Goal: Transaction & Acquisition: Purchase product/service

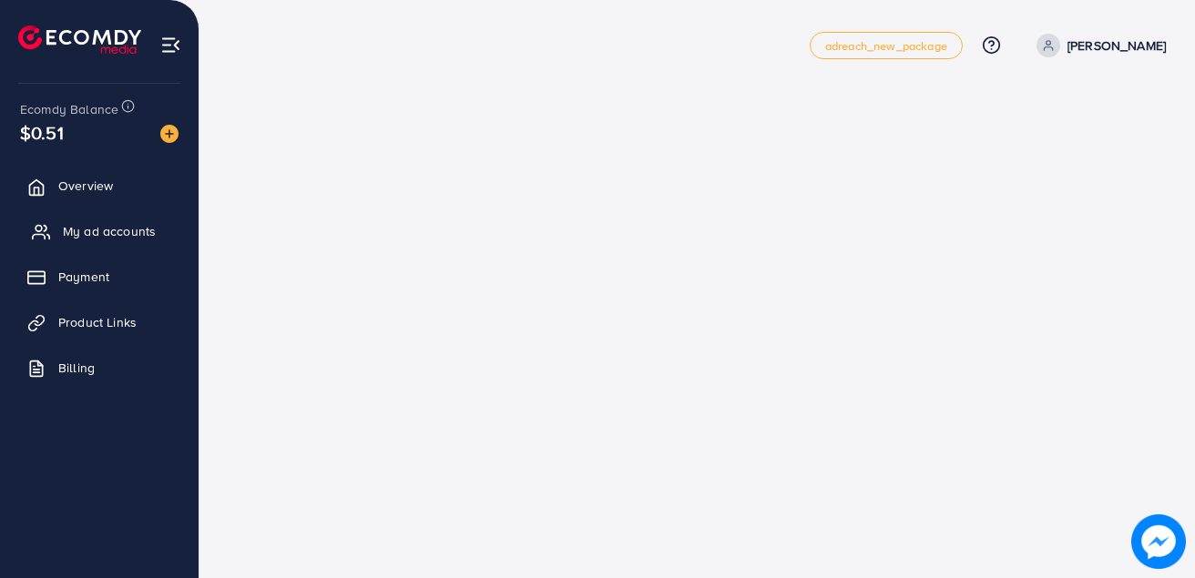
click at [97, 232] on span "My ad accounts" at bounding box center [109, 231] width 93 height 18
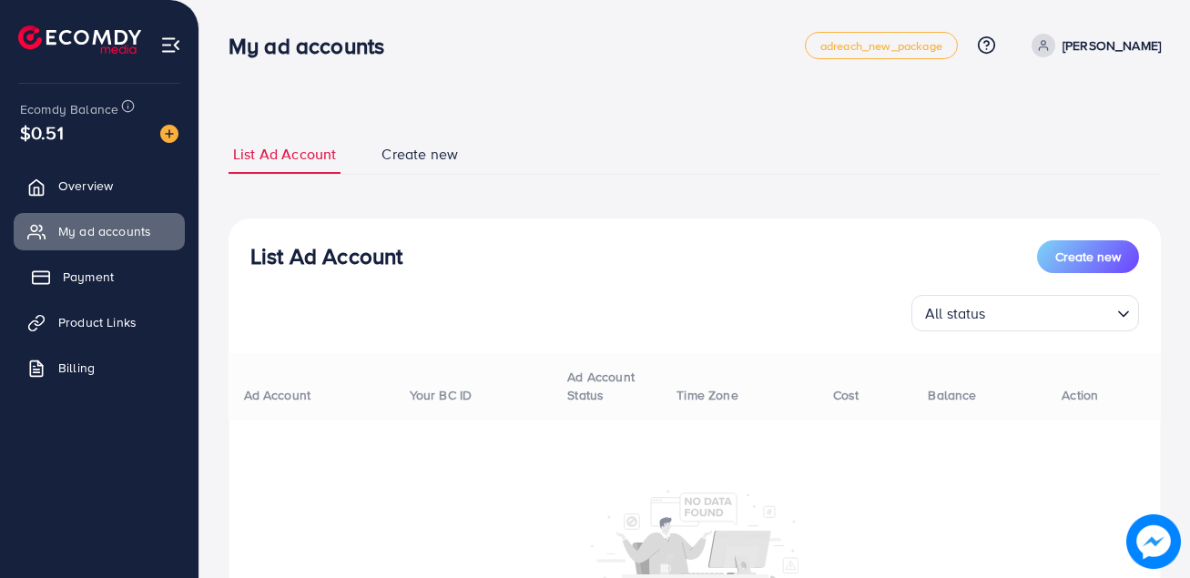
click at [100, 285] on span "Payment" at bounding box center [88, 277] width 51 height 18
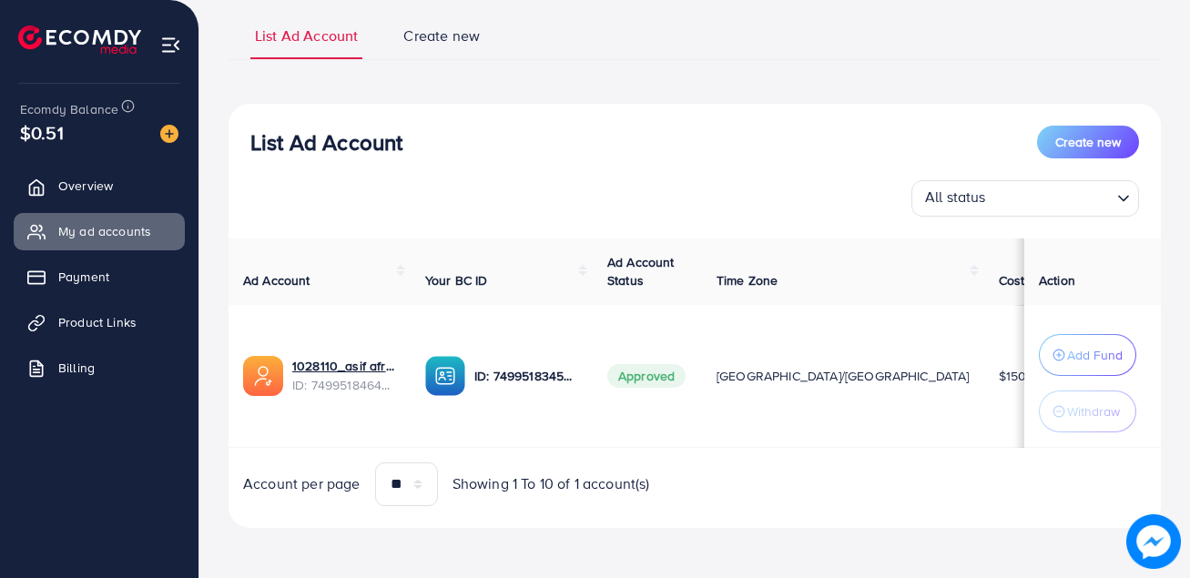
scroll to position [125, 0]
click at [88, 273] on span "Payment" at bounding box center [88, 277] width 51 height 18
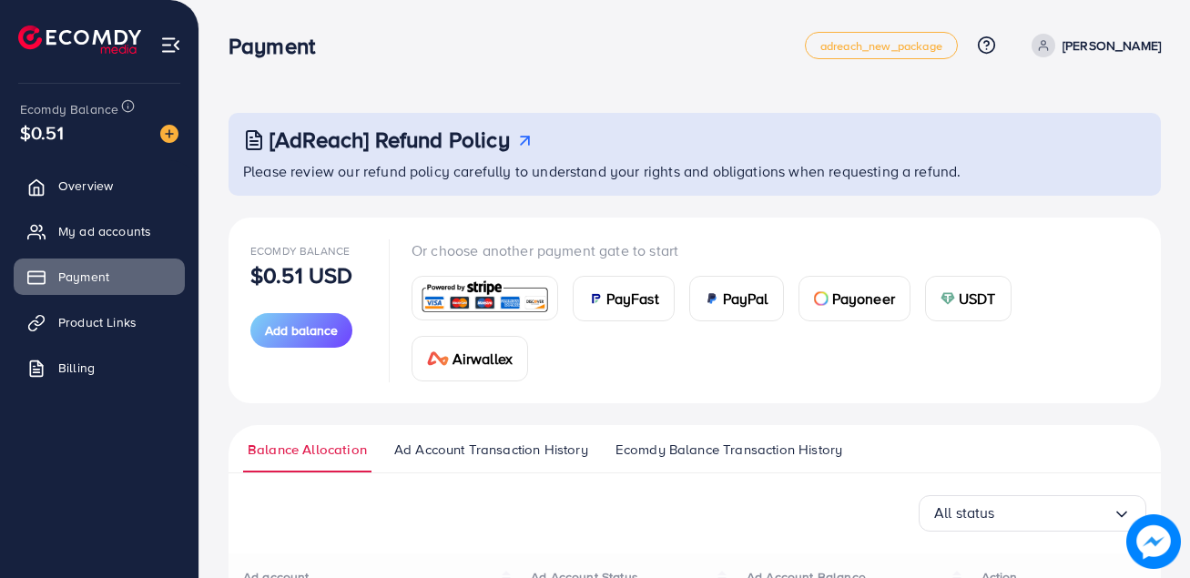
click at [959, 296] on span "USDT" at bounding box center [977, 299] width 37 height 22
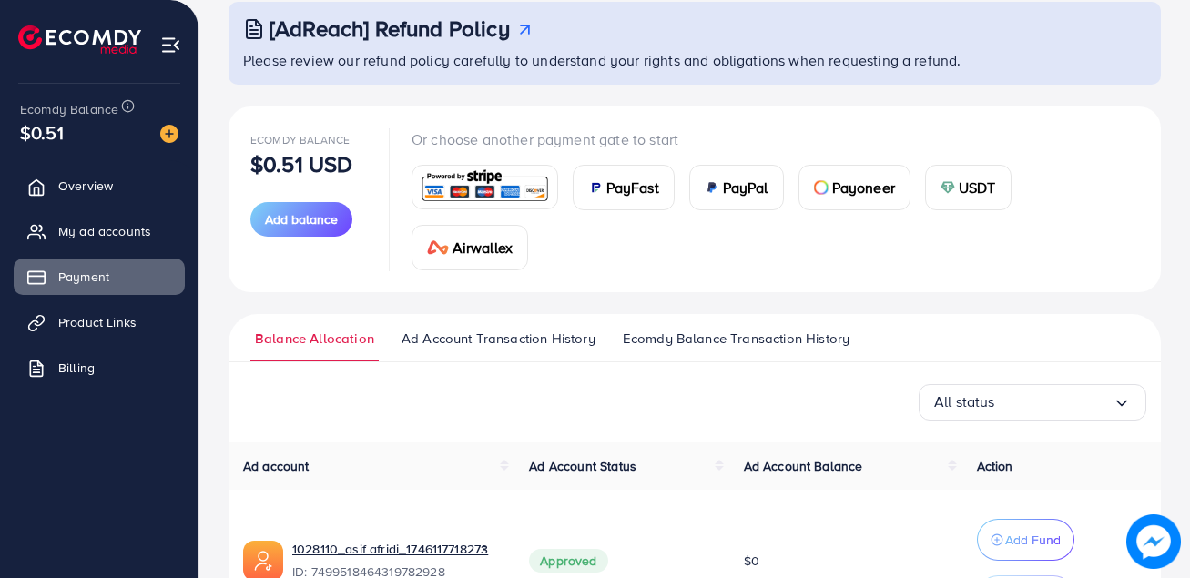
scroll to position [60, 0]
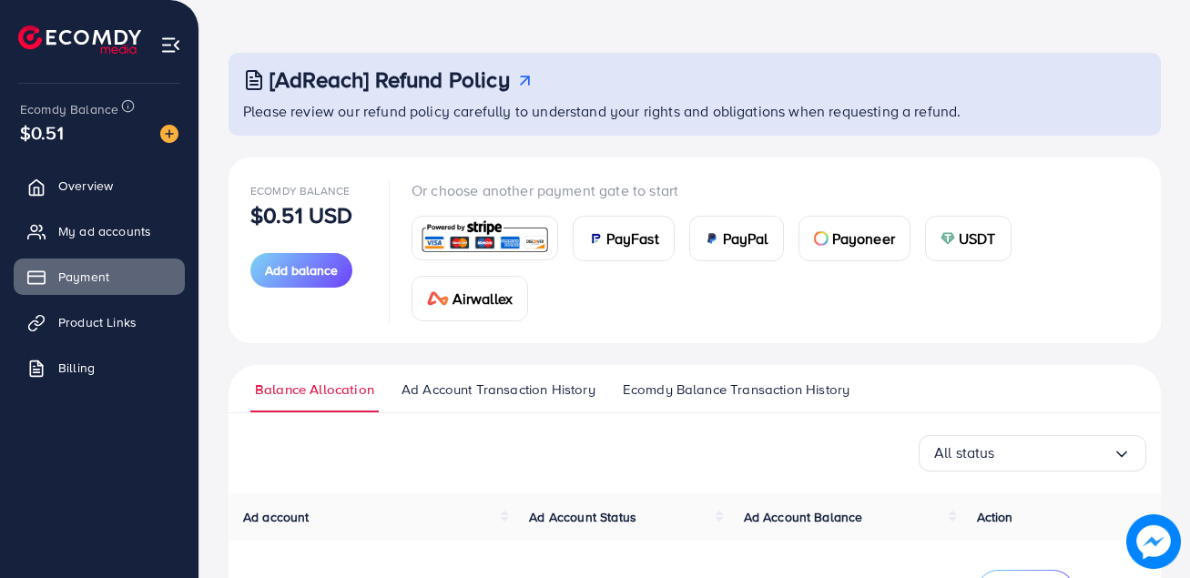
click at [970, 240] on span "USDT" at bounding box center [977, 239] width 37 height 22
click at [286, 277] on span "Add balance" at bounding box center [301, 270] width 73 height 18
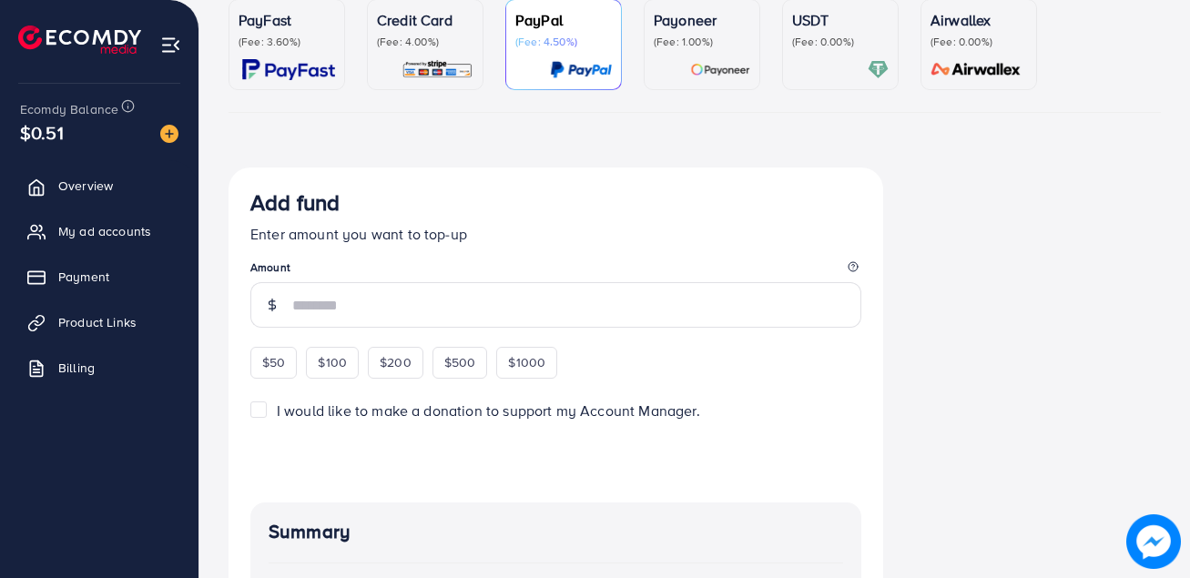
scroll to position [182, 0]
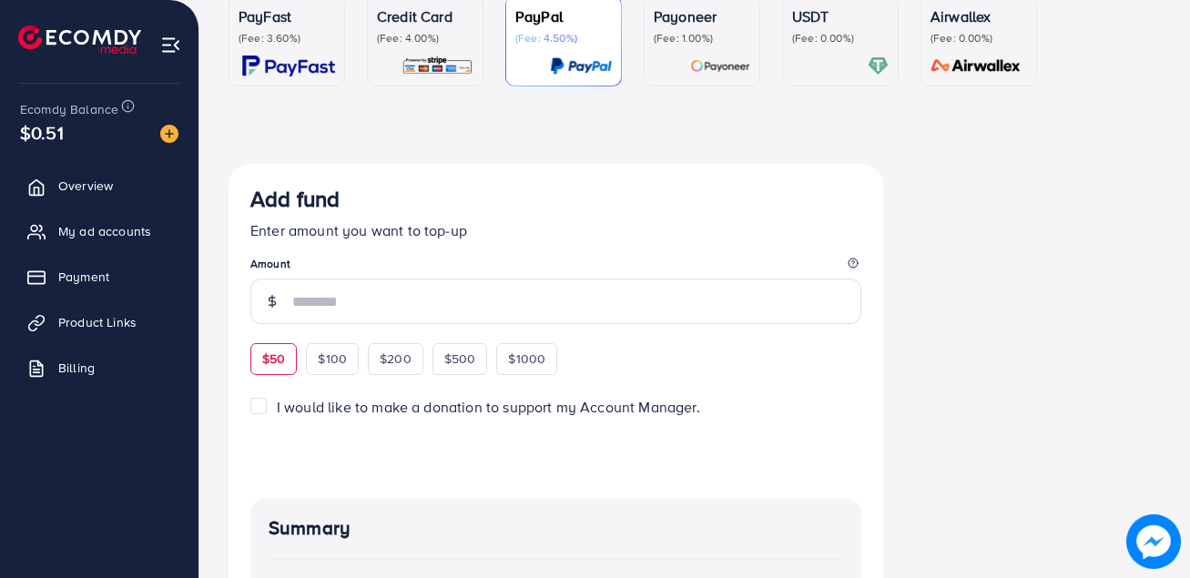
click at [268, 363] on span "$50" at bounding box center [273, 359] width 23 height 18
type input "**"
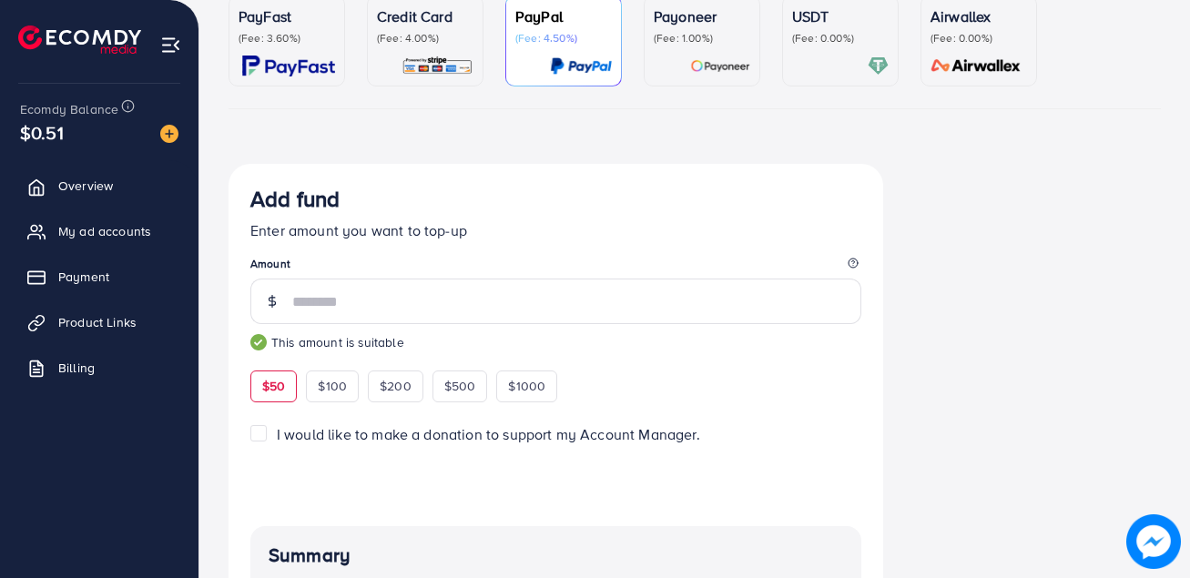
click at [271, 387] on span "$50" at bounding box center [273, 386] width 23 height 18
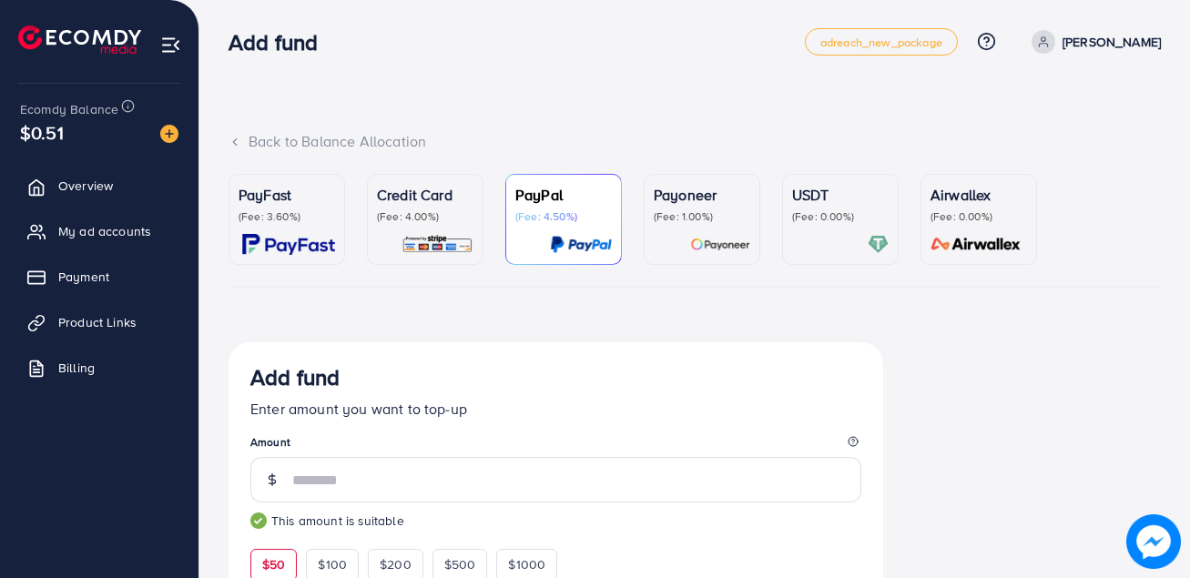
scroll to position [0, 0]
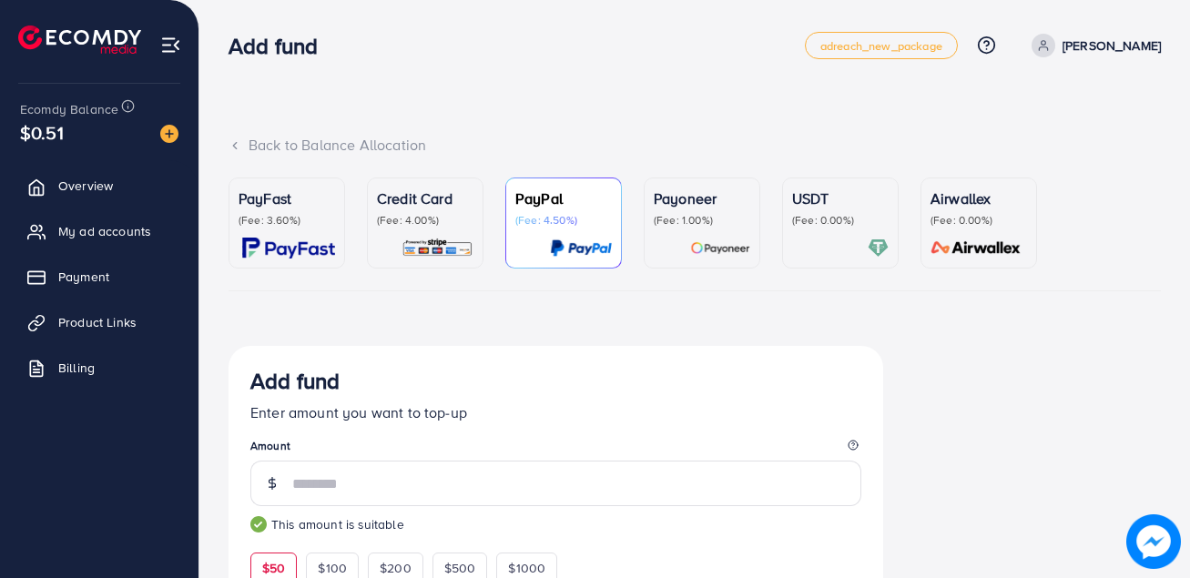
click at [812, 226] on p "(Fee: 0.00%)" at bounding box center [840, 220] width 97 height 15
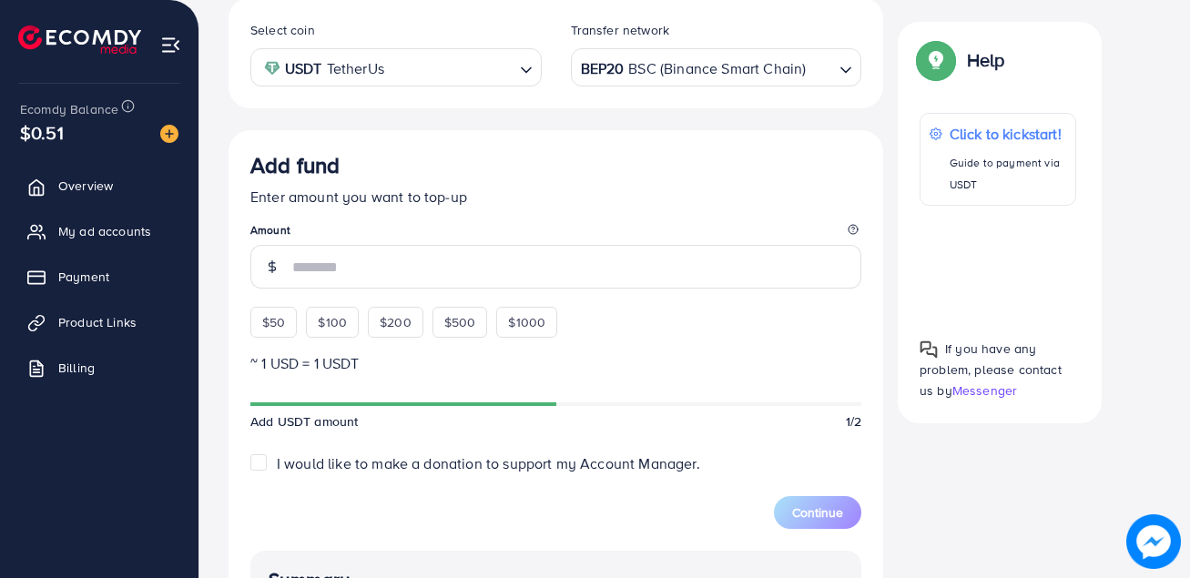
scroll to position [364, 0]
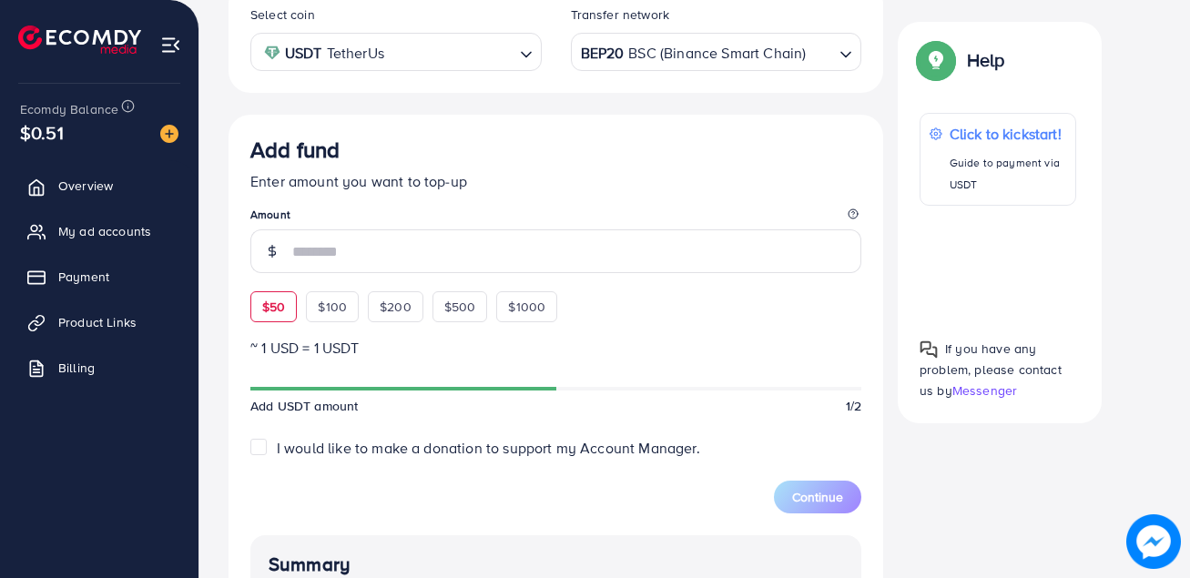
click at [278, 301] on span "$50" at bounding box center [273, 307] width 23 height 18
type input "**"
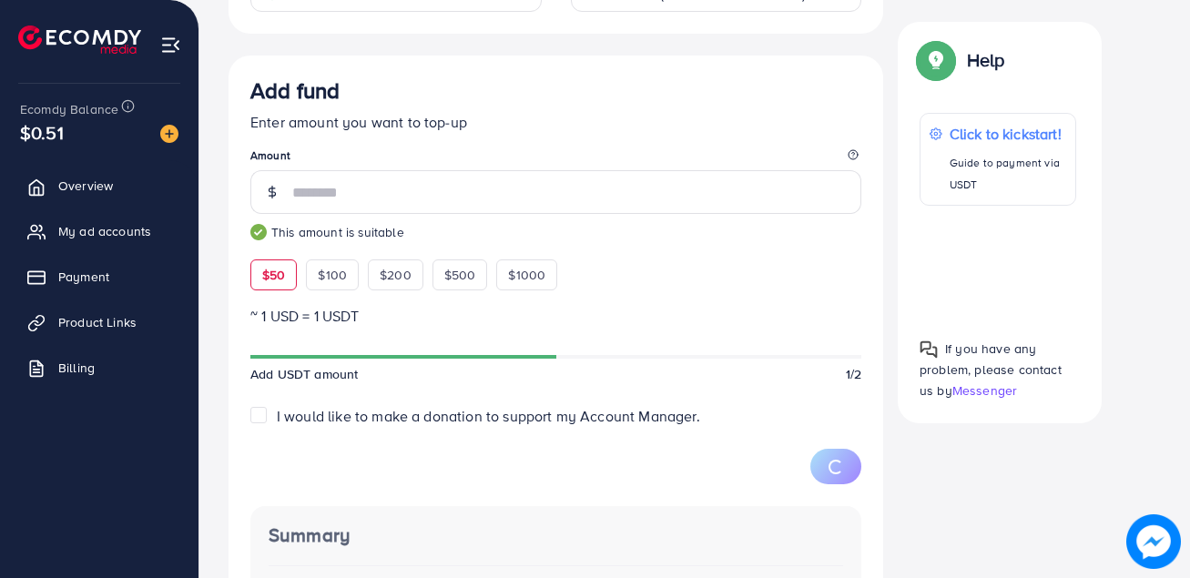
scroll to position [455, 0]
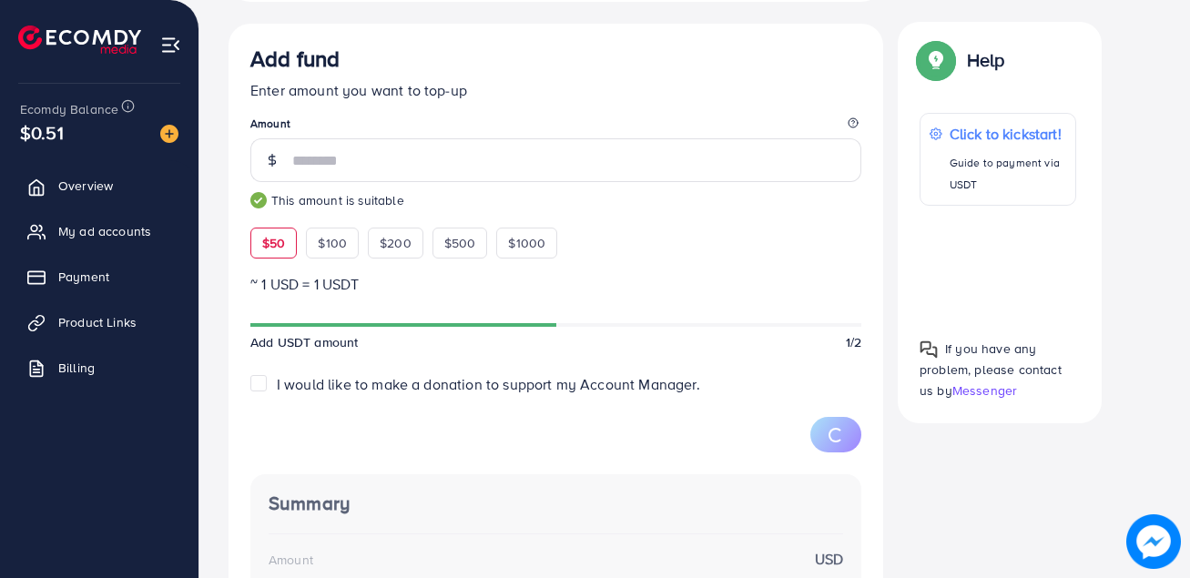
click at [264, 252] on span "$50" at bounding box center [273, 243] width 23 height 18
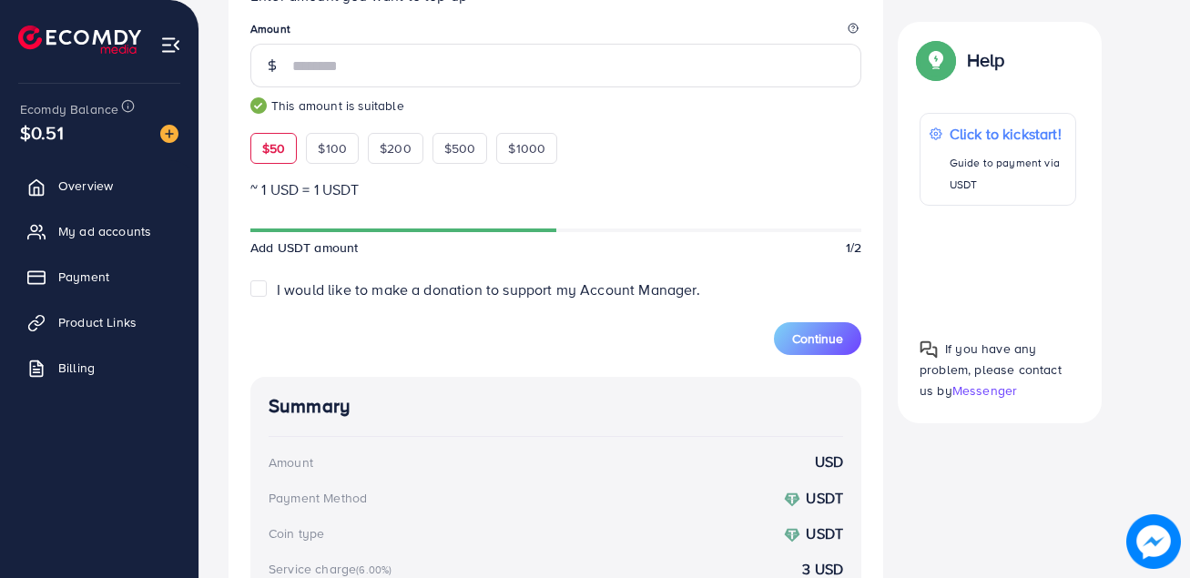
scroll to position [546, 0]
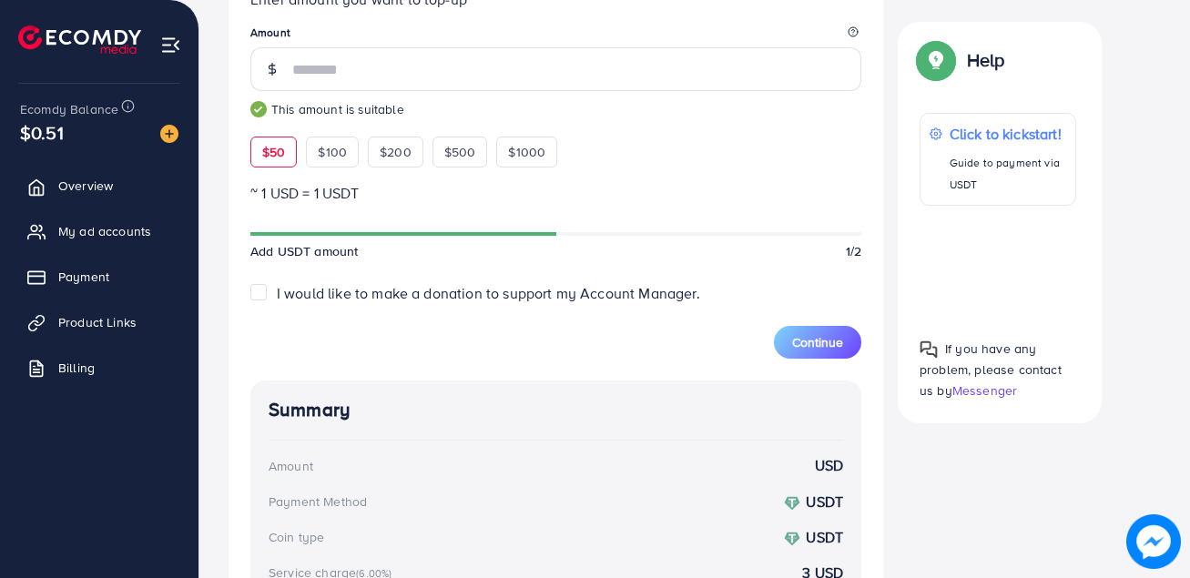
click at [274, 143] on span "$50" at bounding box center [273, 152] width 23 height 18
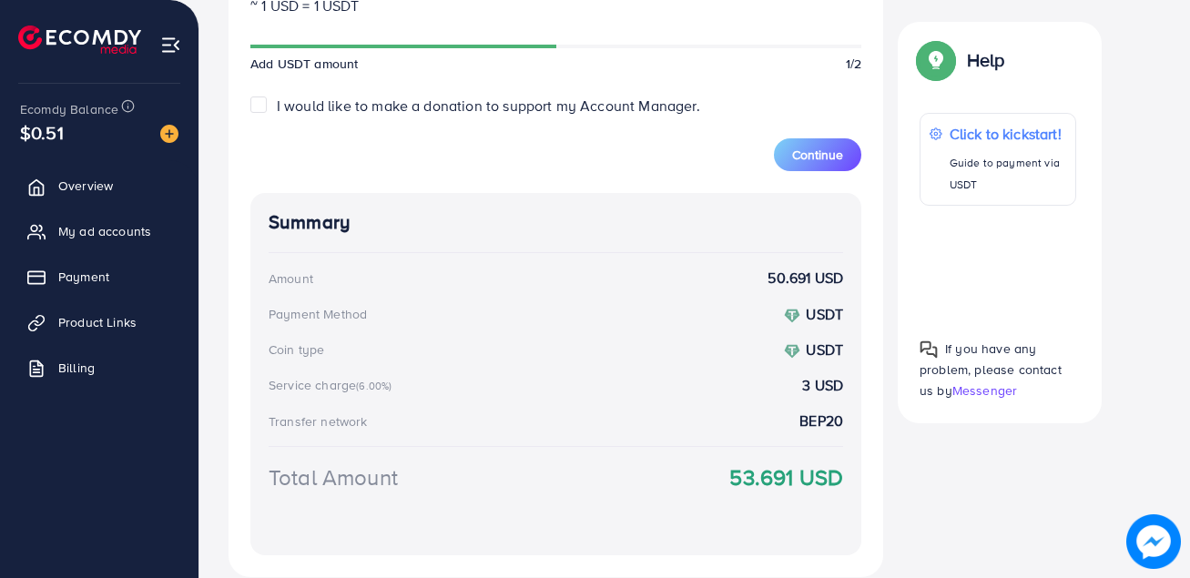
scroll to position [617, 0]
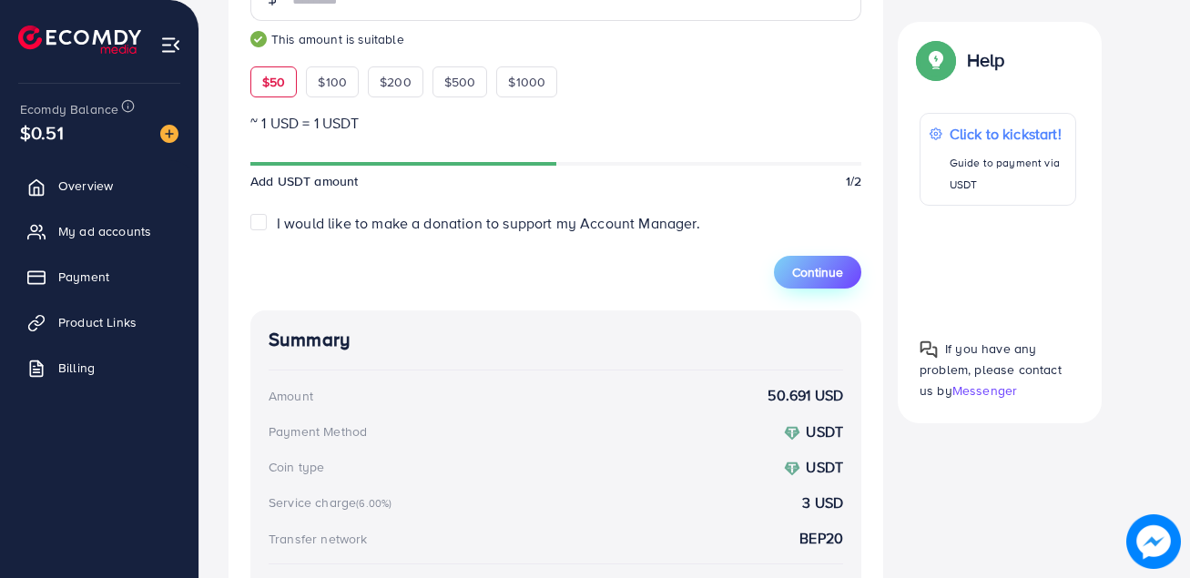
click at [806, 275] on span "Continue" at bounding box center [817, 272] width 51 height 18
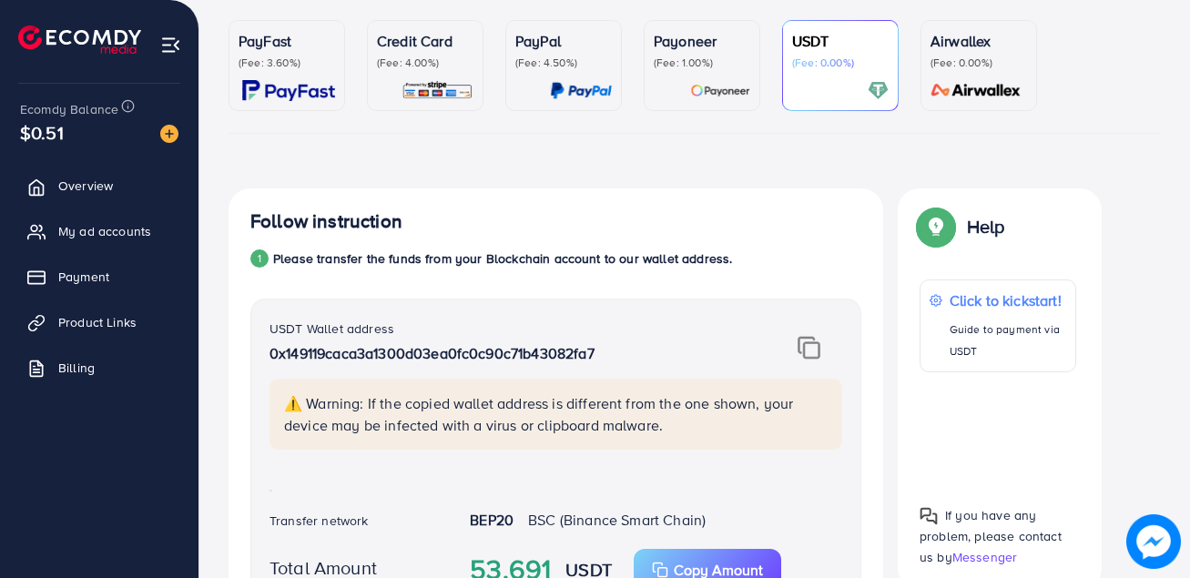
scroll to position [140, 0]
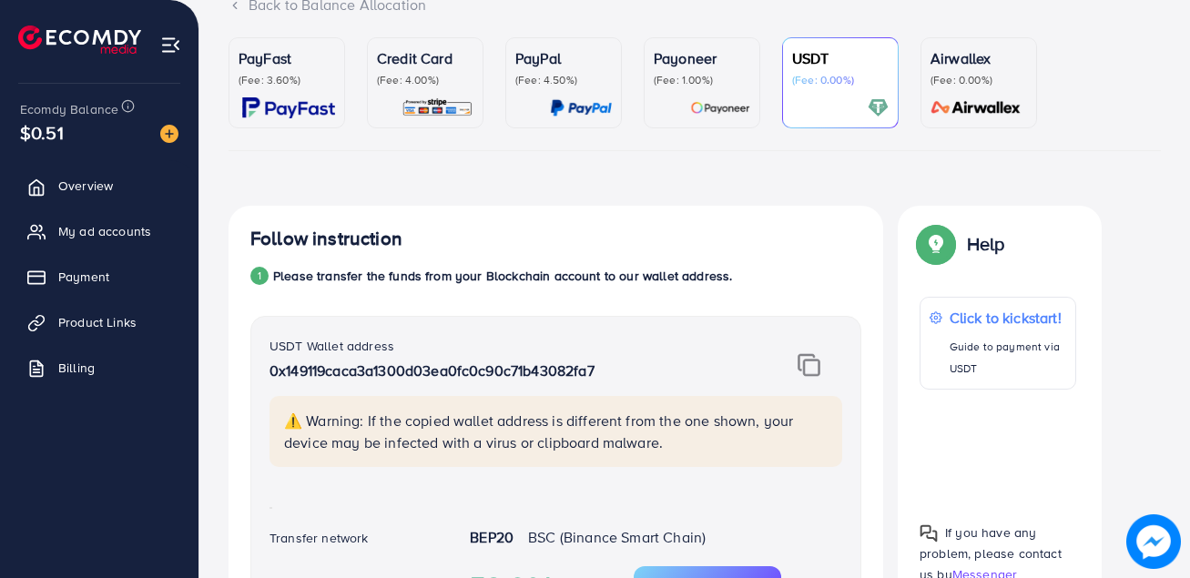
click at [484, 372] on p "0x149119caca3a1300d03ea0fc0c90c71b43082fa7" at bounding box center [506, 371] width 473 height 22
copy p "0x149119caca3a1300d03ea0fc0c90c71b43082fa7"
click at [89, 178] on span "Overview" at bounding box center [90, 186] width 55 height 18
click at [491, 374] on p "0x149119caca3a1300d03ea0fc0c90c71b43082fa7" at bounding box center [506, 371] width 473 height 22
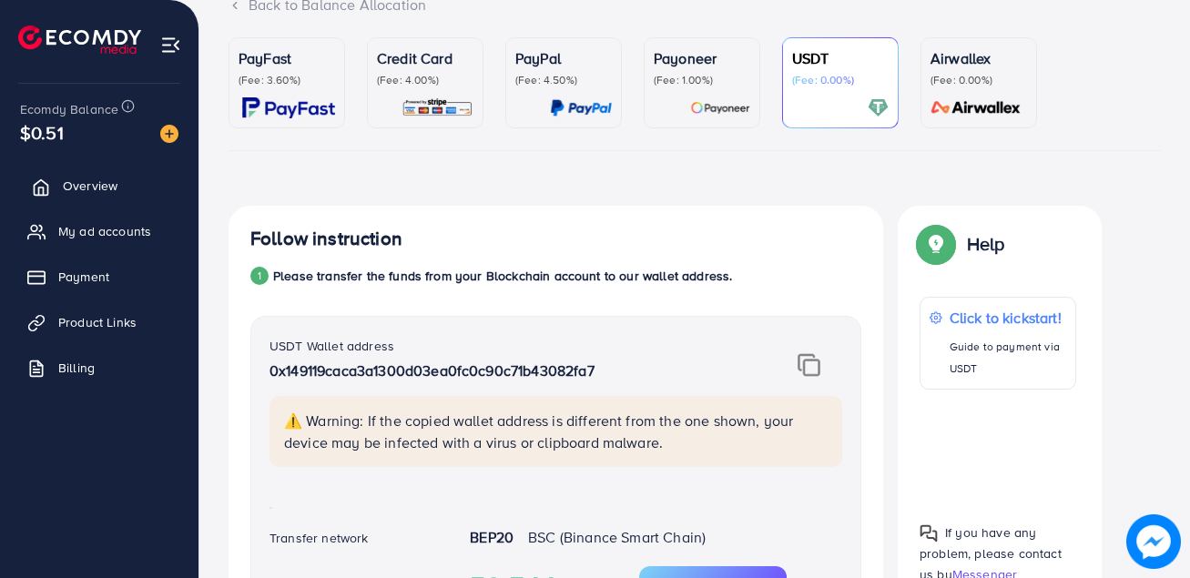
click at [84, 187] on span "Overview" at bounding box center [90, 186] width 55 height 18
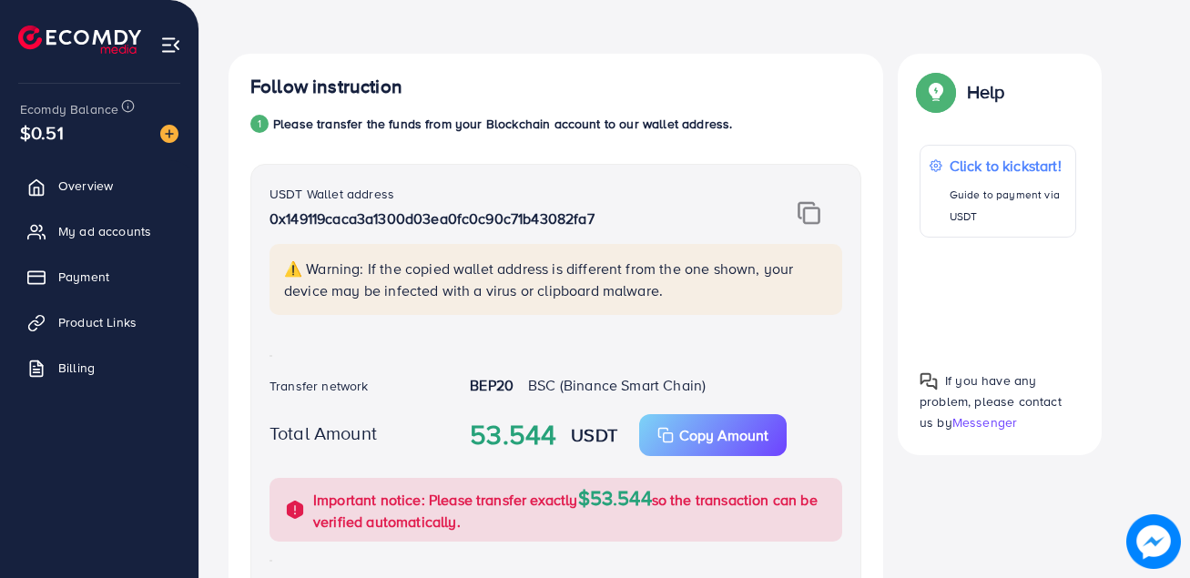
scroll to position [364, 0]
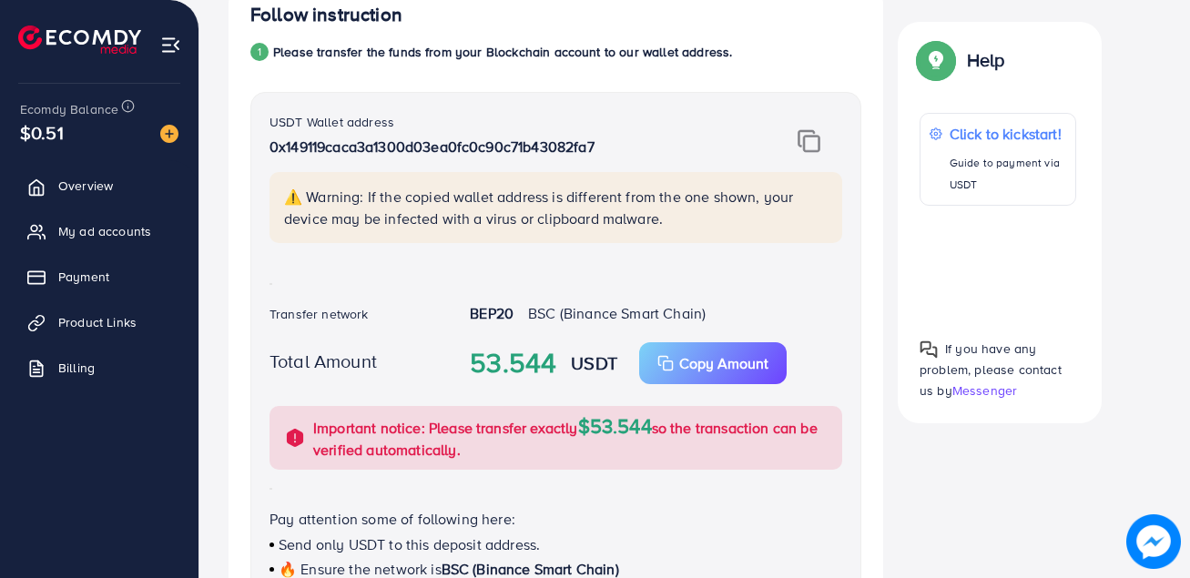
click at [810, 142] on img at bounding box center [809, 141] width 23 height 24
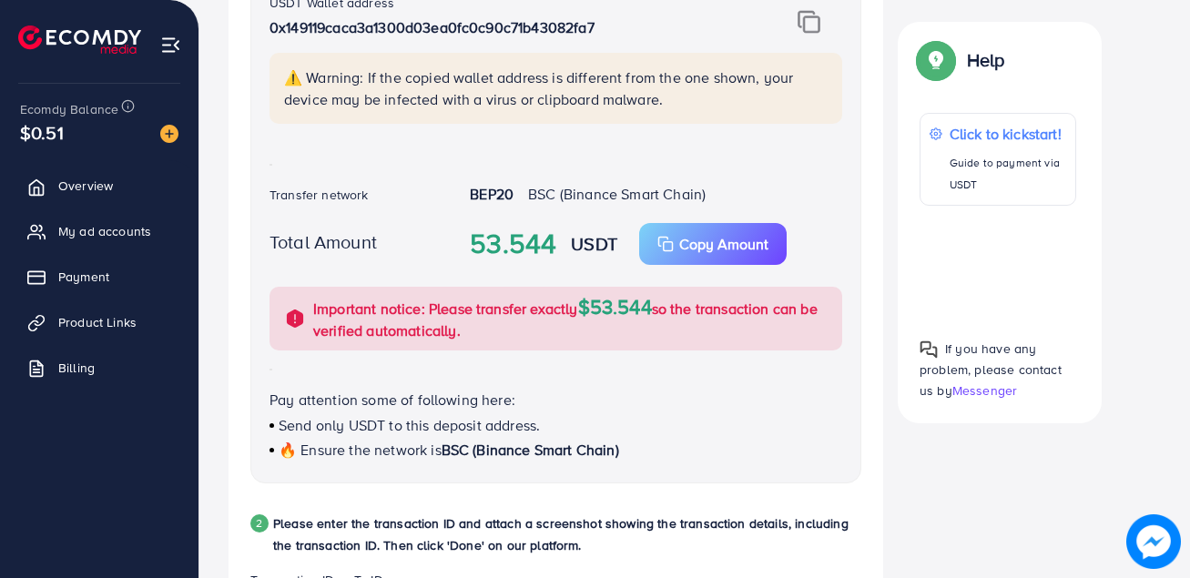
scroll to position [455, 0]
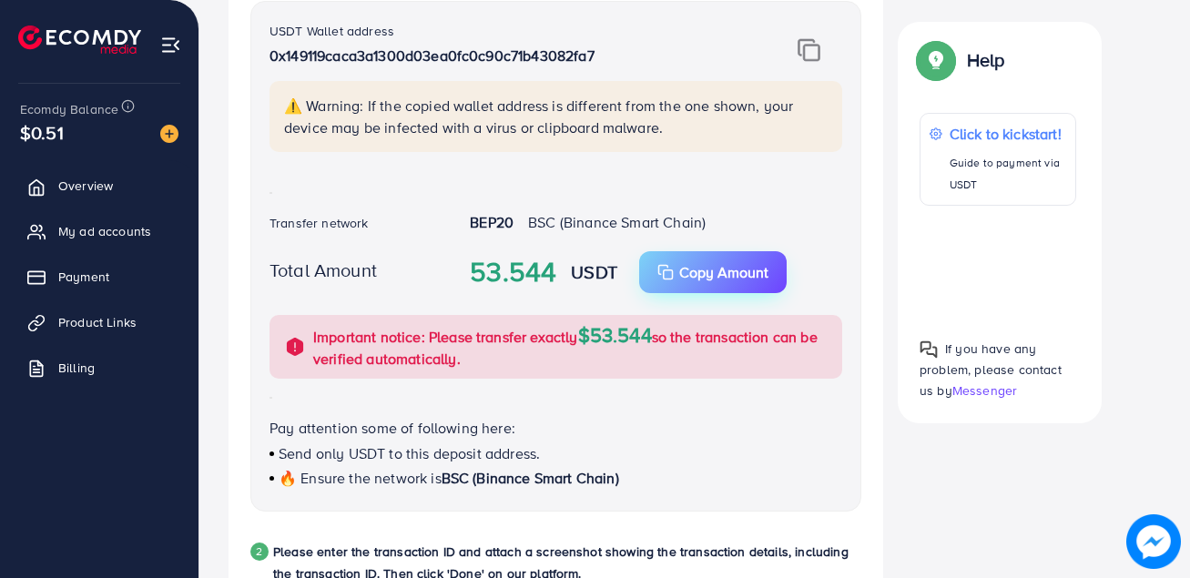
click at [730, 274] on p "Copy Amount" at bounding box center [723, 272] width 89 height 22
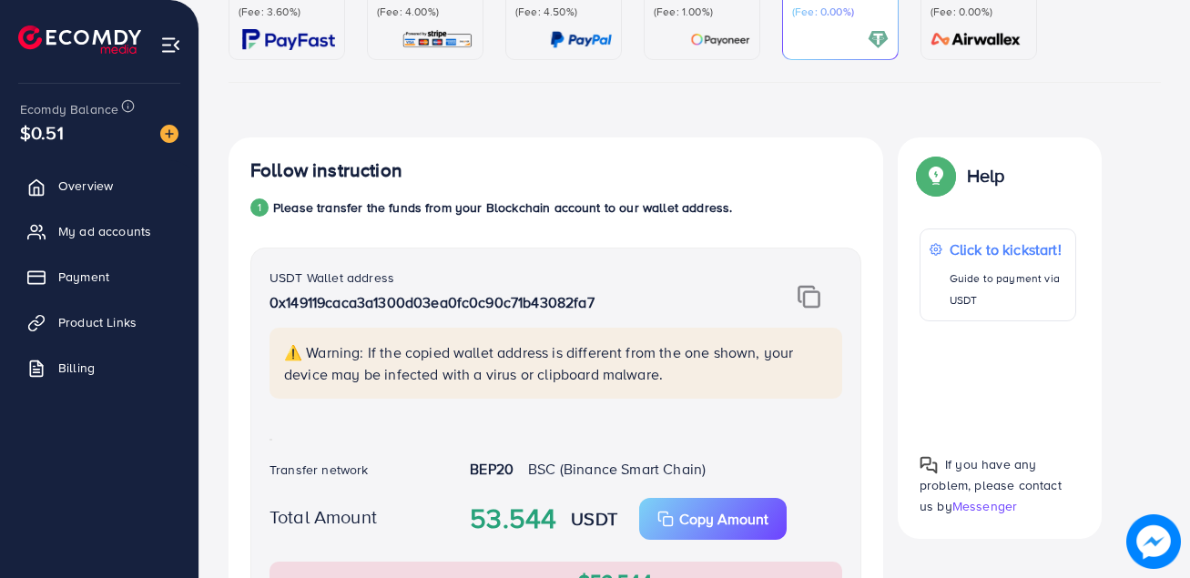
scroll to position [182, 0]
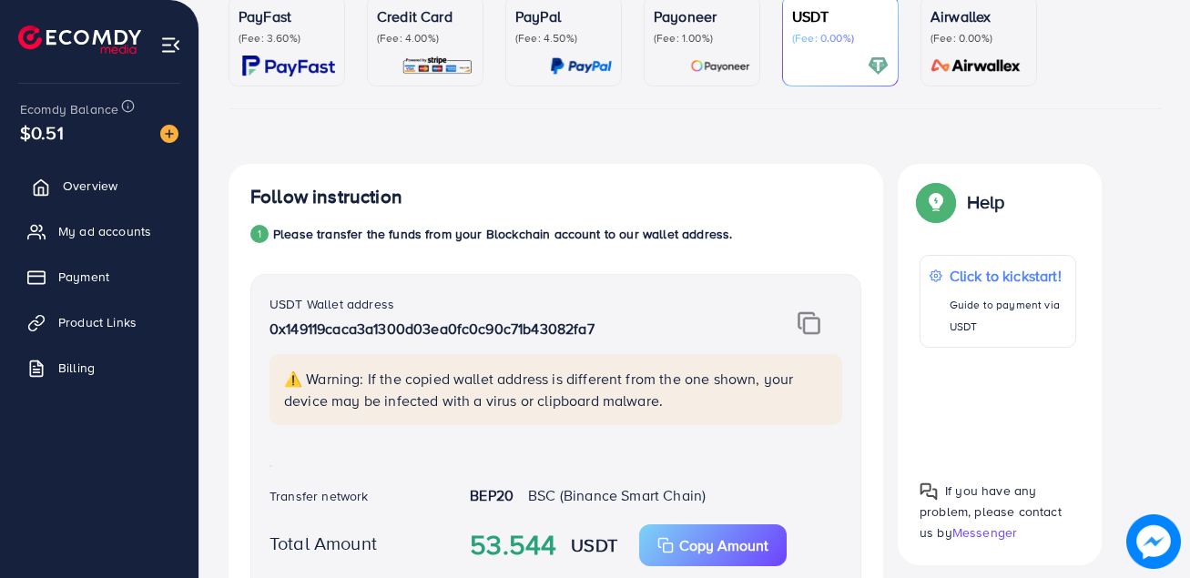
click at [94, 181] on span "Overview" at bounding box center [90, 186] width 55 height 18
click at [97, 193] on span "Overview" at bounding box center [90, 186] width 55 height 18
click at [88, 238] on span "My ad accounts" at bounding box center [109, 231] width 93 height 18
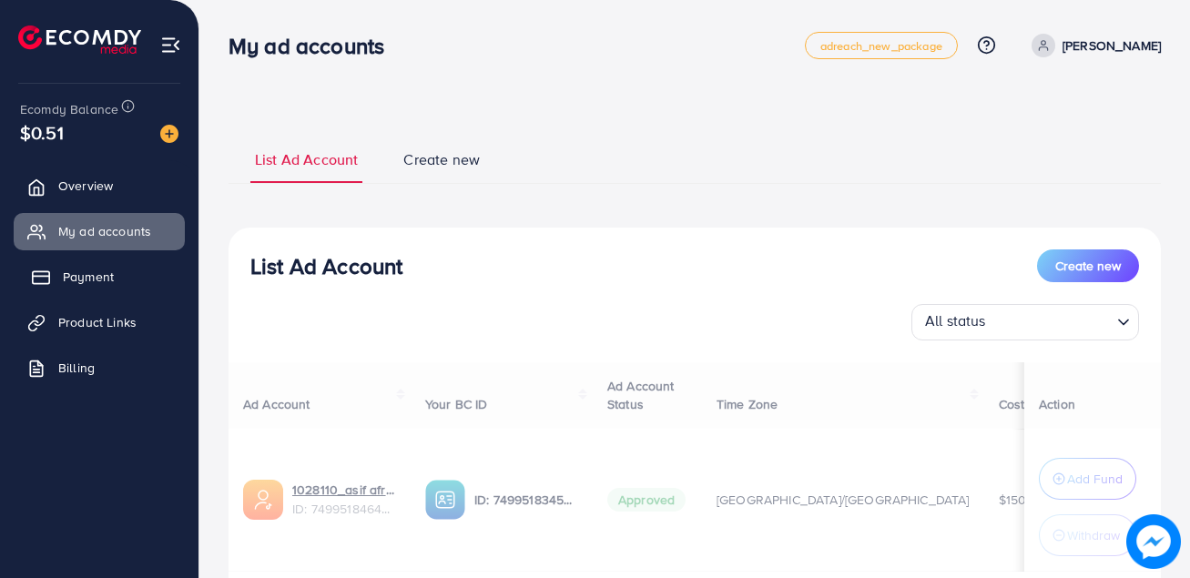
click at [81, 286] on span "Payment" at bounding box center [88, 277] width 51 height 18
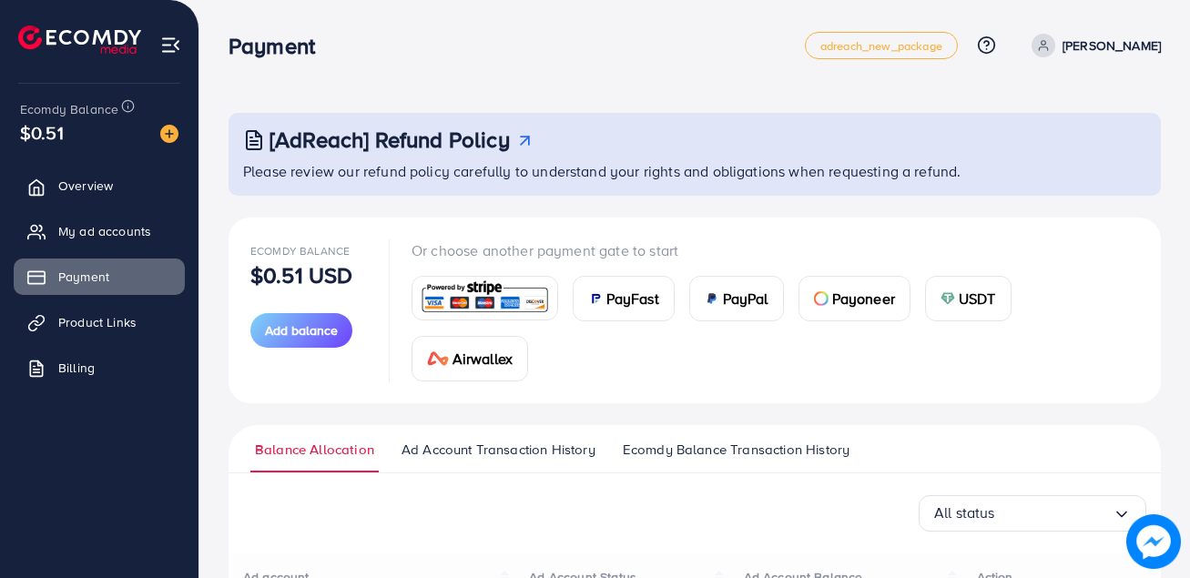
click at [960, 304] on span "USDT" at bounding box center [977, 299] width 37 height 22
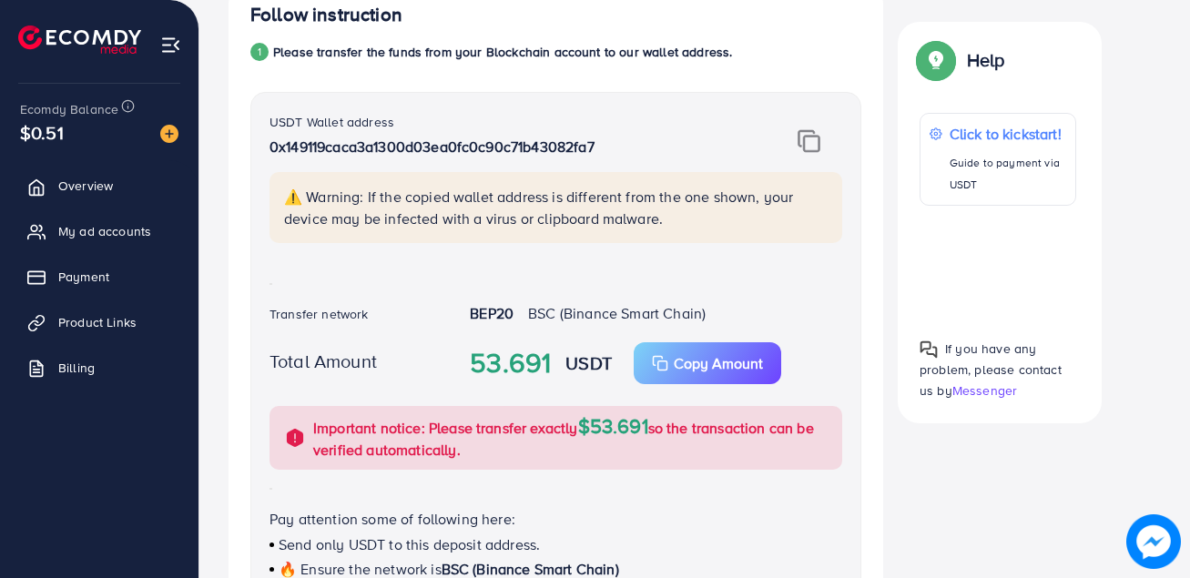
scroll to position [273, 0]
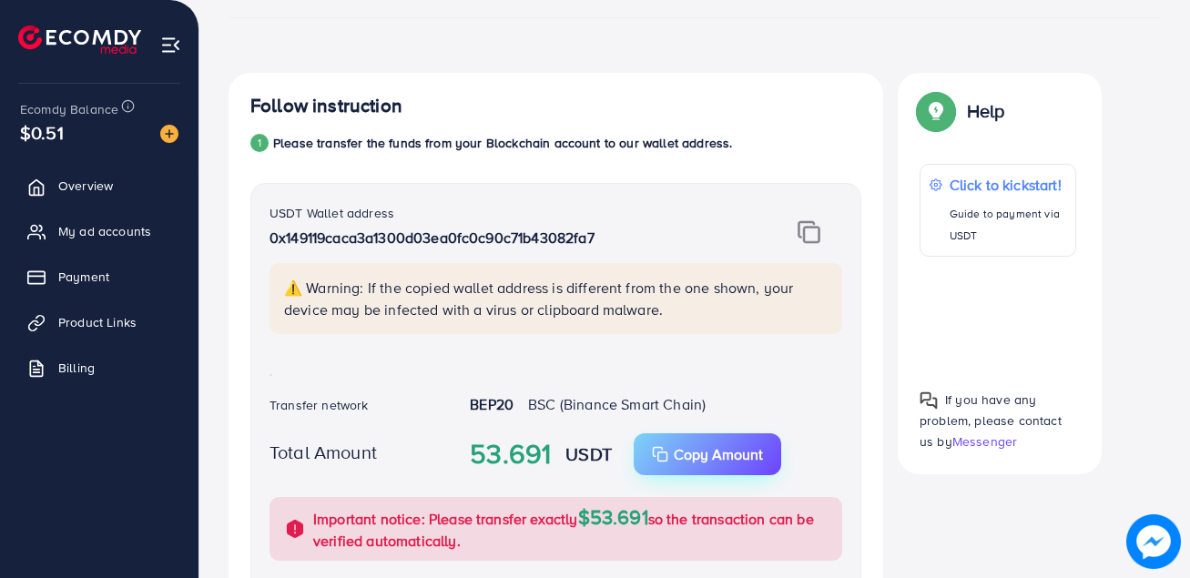
click at [689, 446] on p "Copy Amount" at bounding box center [718, 455] width 89 height 22
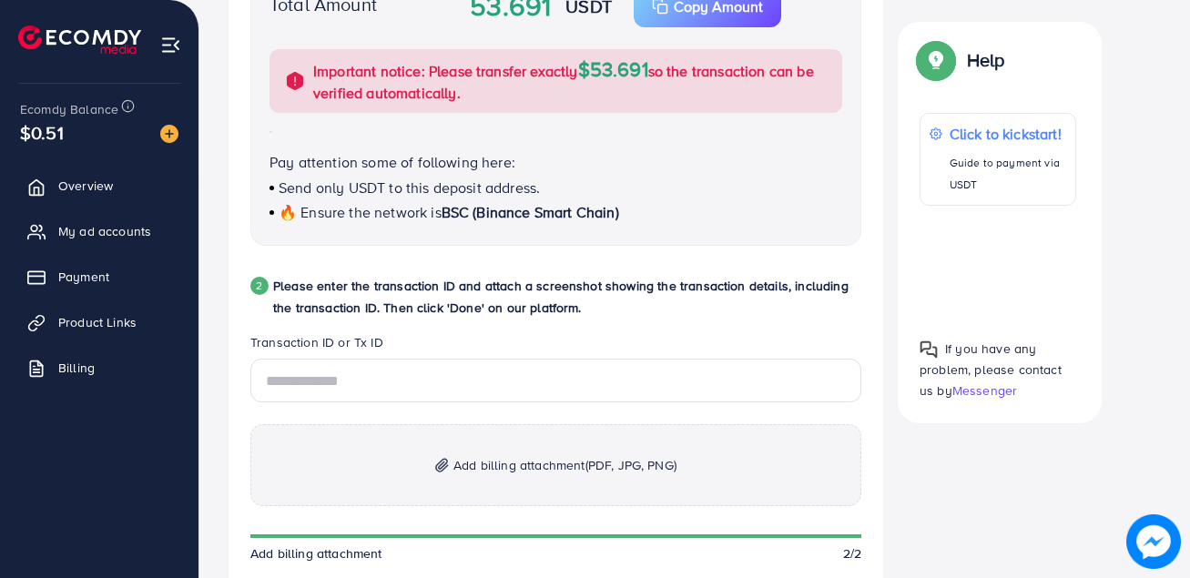
scroll to position [729, 0]
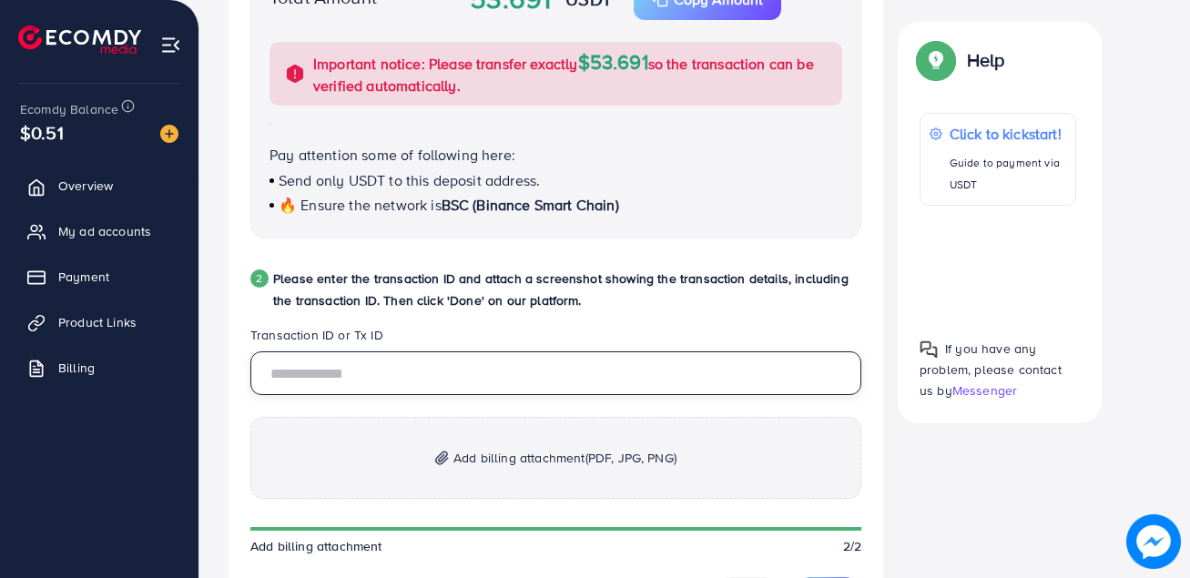
paste input "**********"
type input "**********"
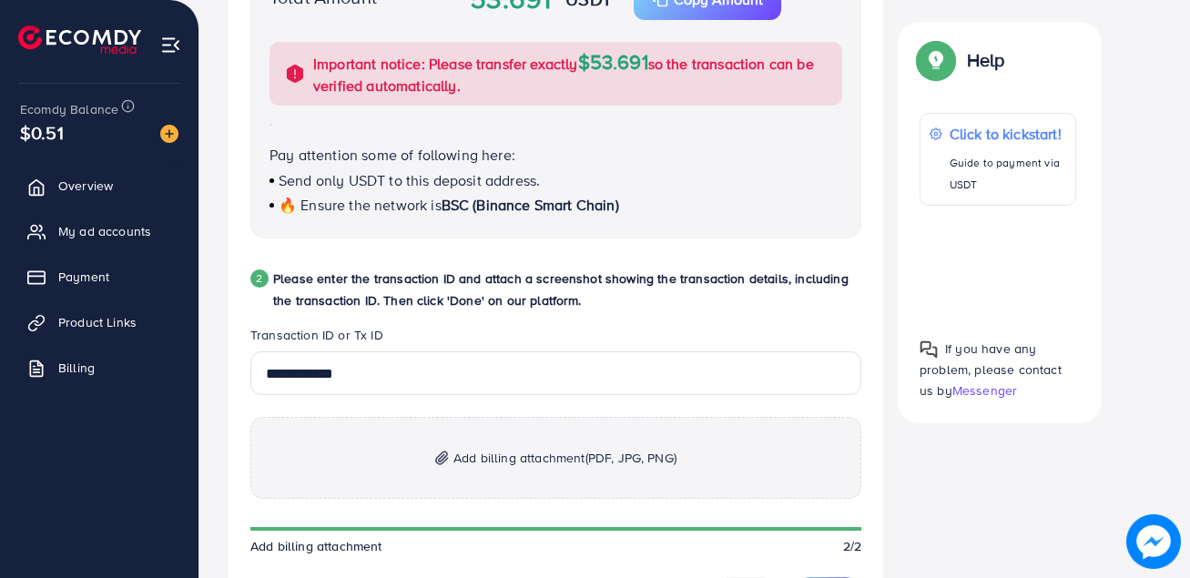
click at [585, 464] on span "Add billing attachment (PDF, JPG, PNG)" at bounding box center [565, 458] width 223 height 22
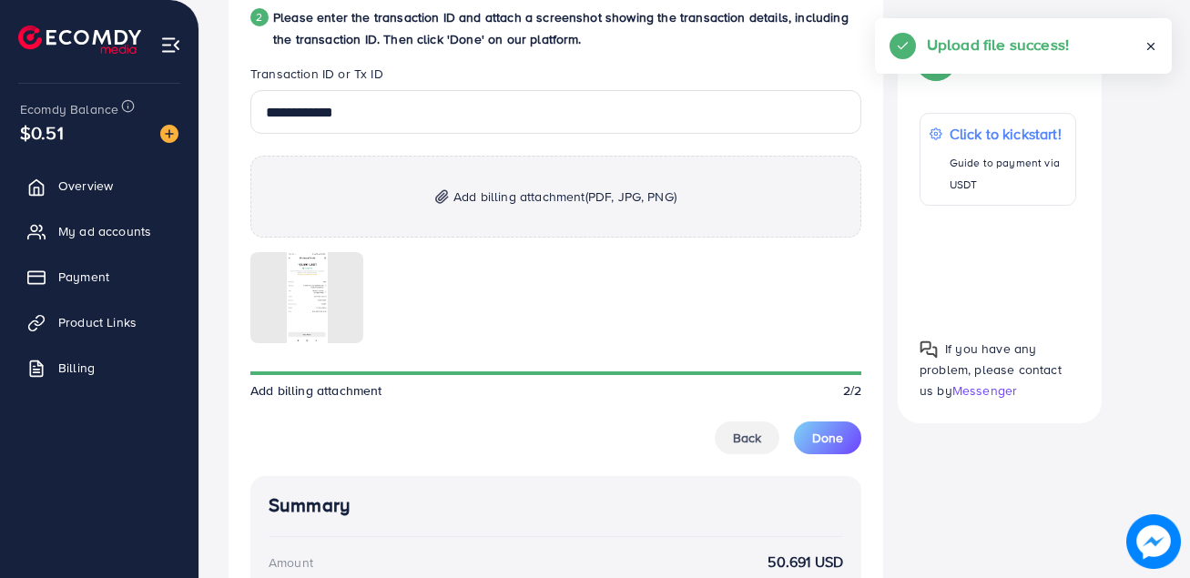
scroll to position [1002, 0]
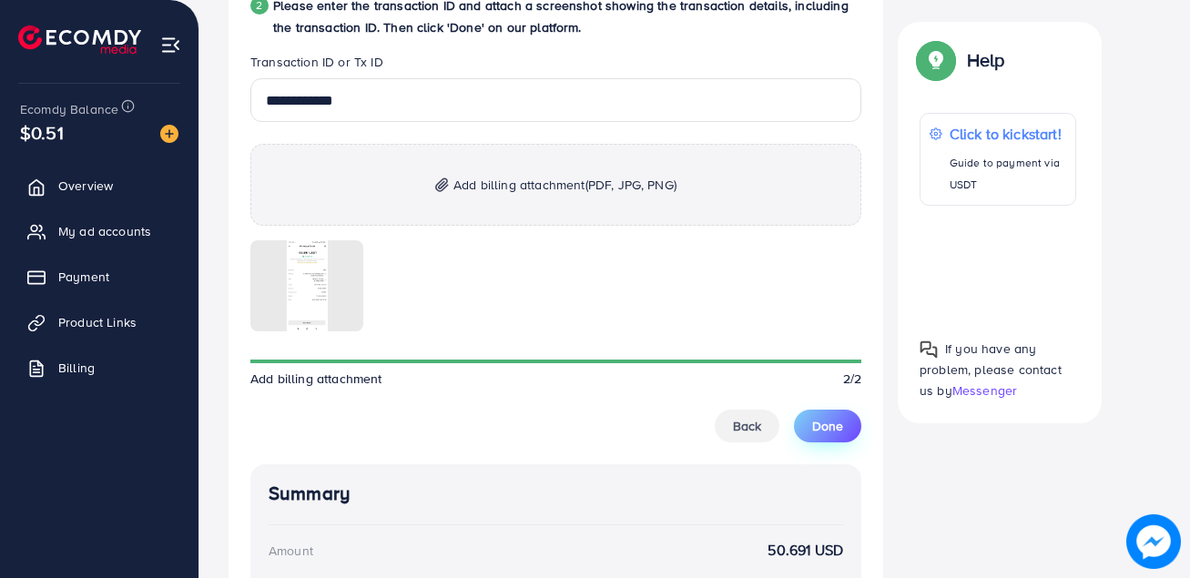
click at [839, 418] on span "Done" at bounding box center [827, 426] width 31 height 18
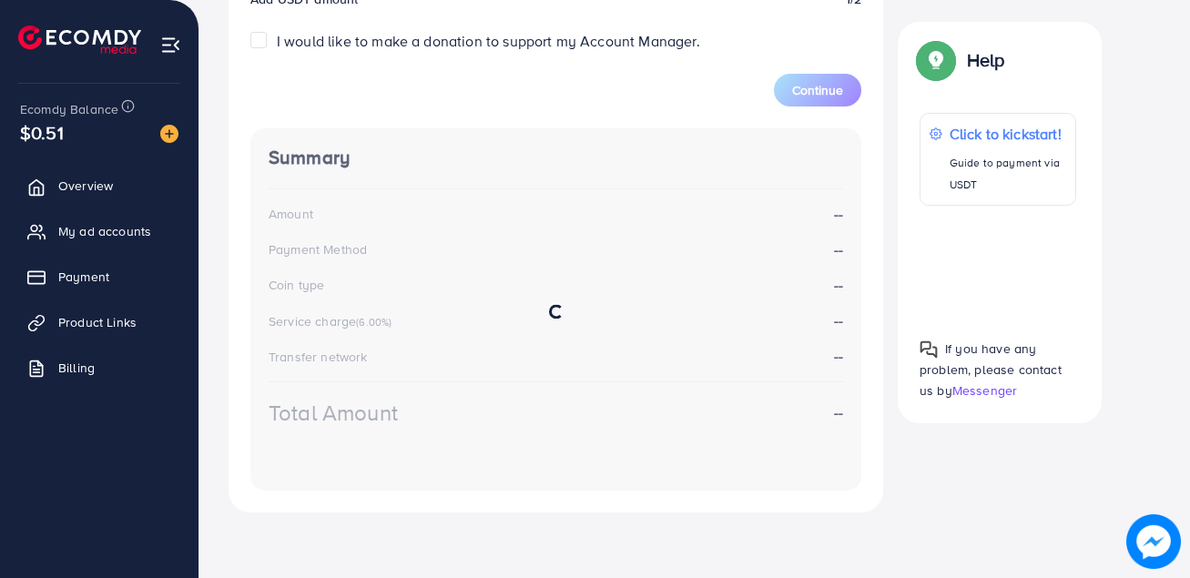
scroll to position [327, 0]
